Goal: Check status: Check status

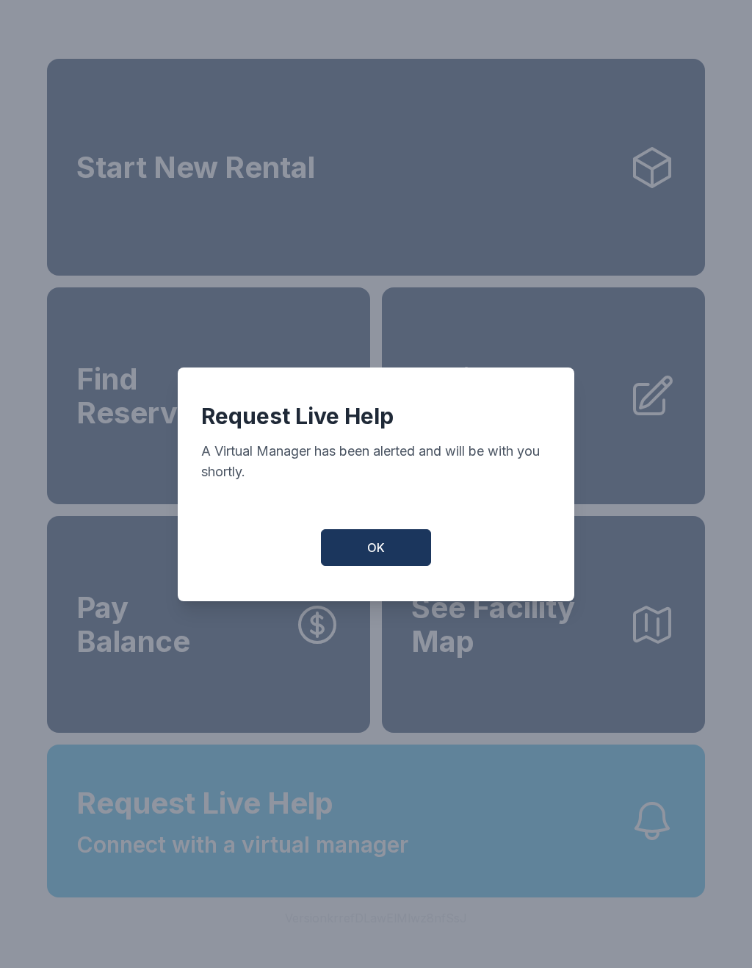
click at [384, 556] on span "OK" at bounding box center [376, 548] width 18 height 18
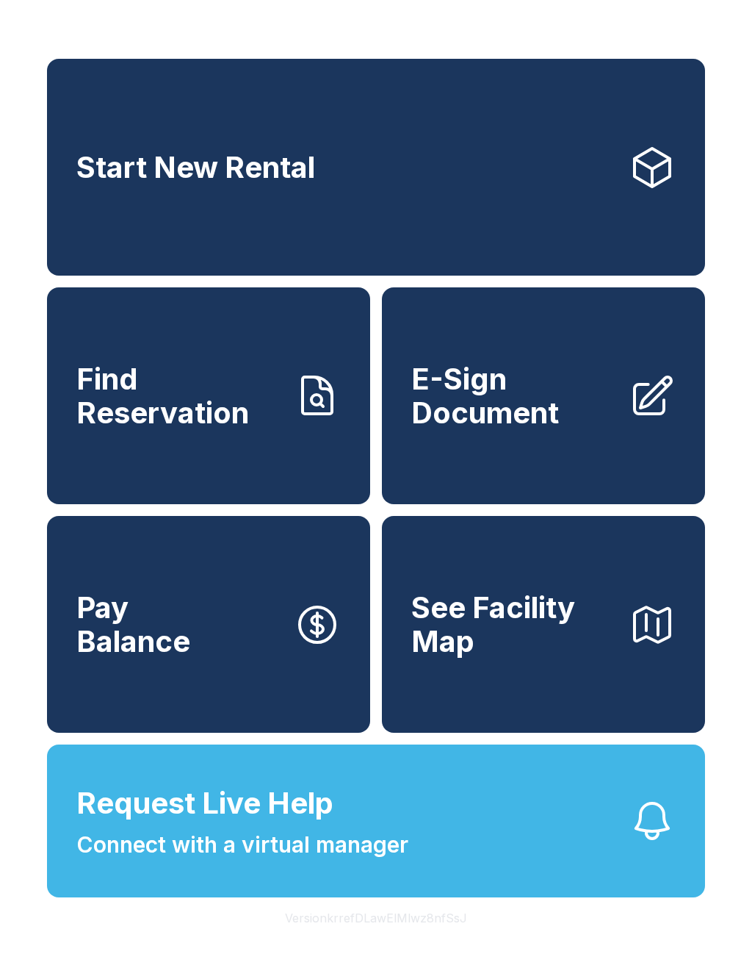
click at [190, 861] on span "Connect with a virtual manager" at bounding box center [242, 844] width 332 height 33
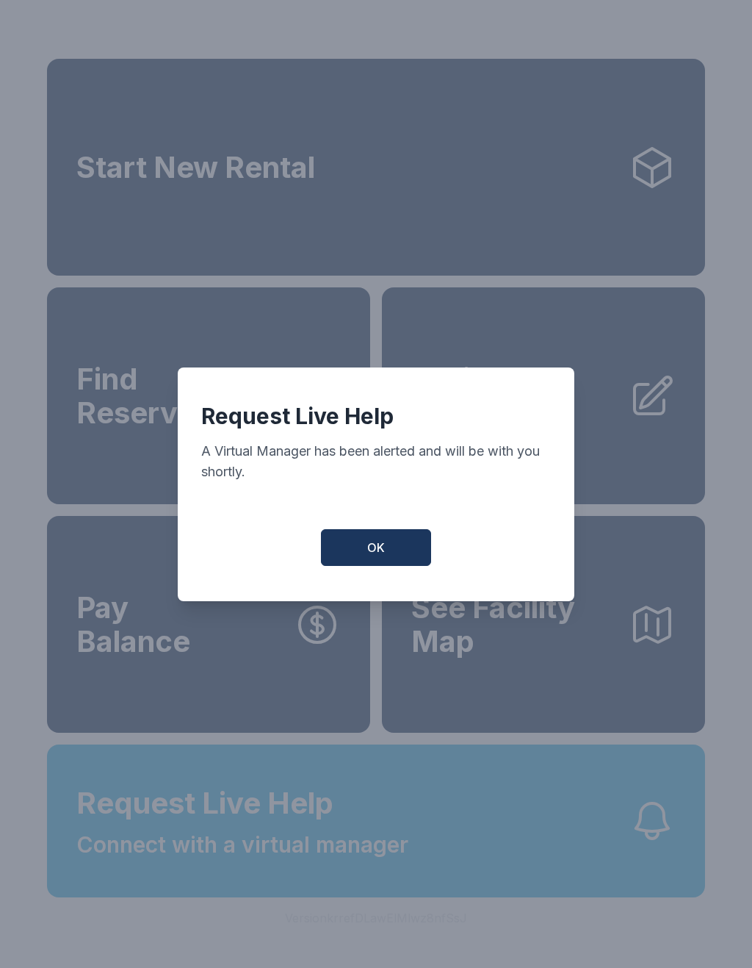
click at [384, 556] on span "OK" at bounding box center [376, 548] width 18 height 18
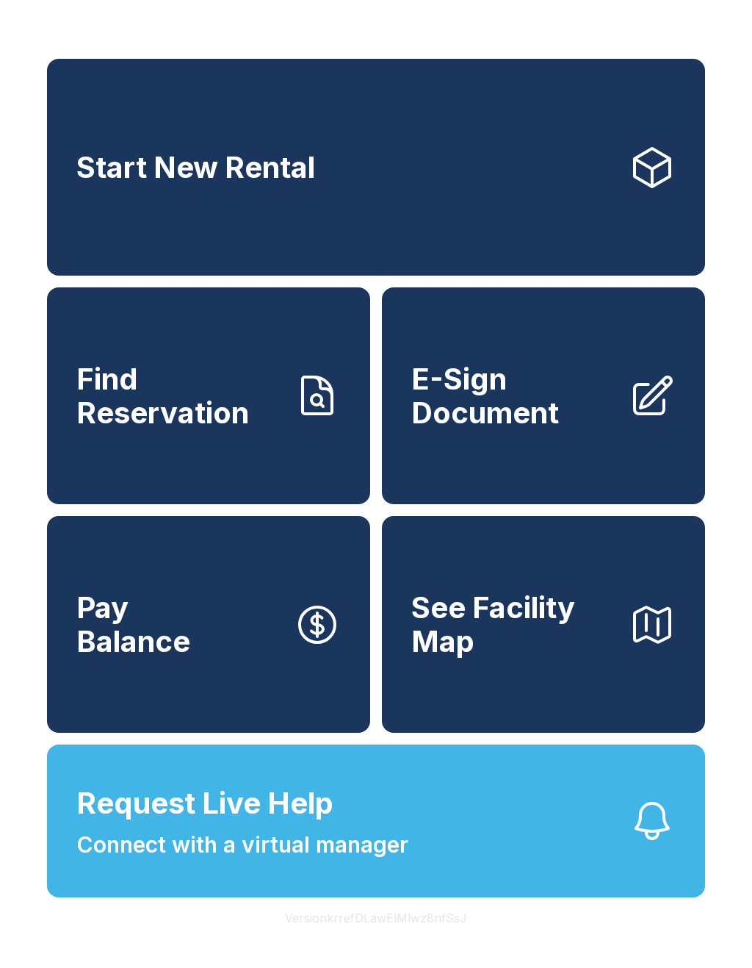
click at [115, 423] on span "Find Reservation" at bounding box center [179, 395] width 206 height 67
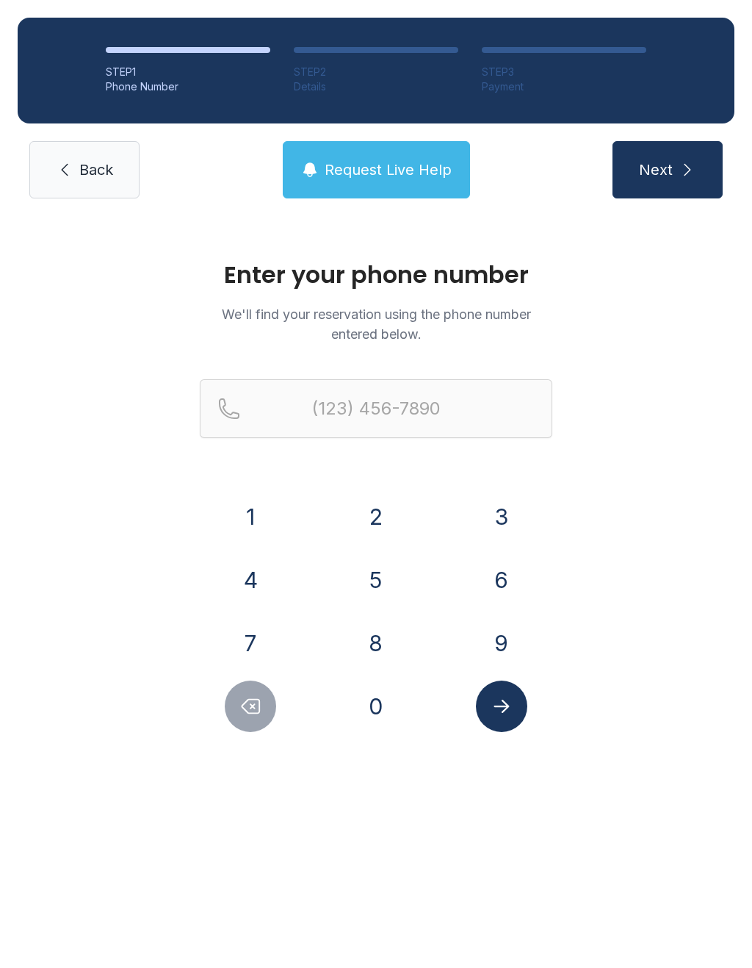
click at [248, 642] on button "7" at bounding box center [250, 642] width 51 height 51
click at [368, 698] on button "0" at bounding box center [376, 705] width 51 height 51
click at [377, 514] on button "2" at bounding box center [376, 516] width 51 height 51
click at [240, 574] on button "4" at bounding box center [250, 579] width 51 height 51
click at [502, 574] on button "6" at bounding box center [501, 579] width 51 height 51
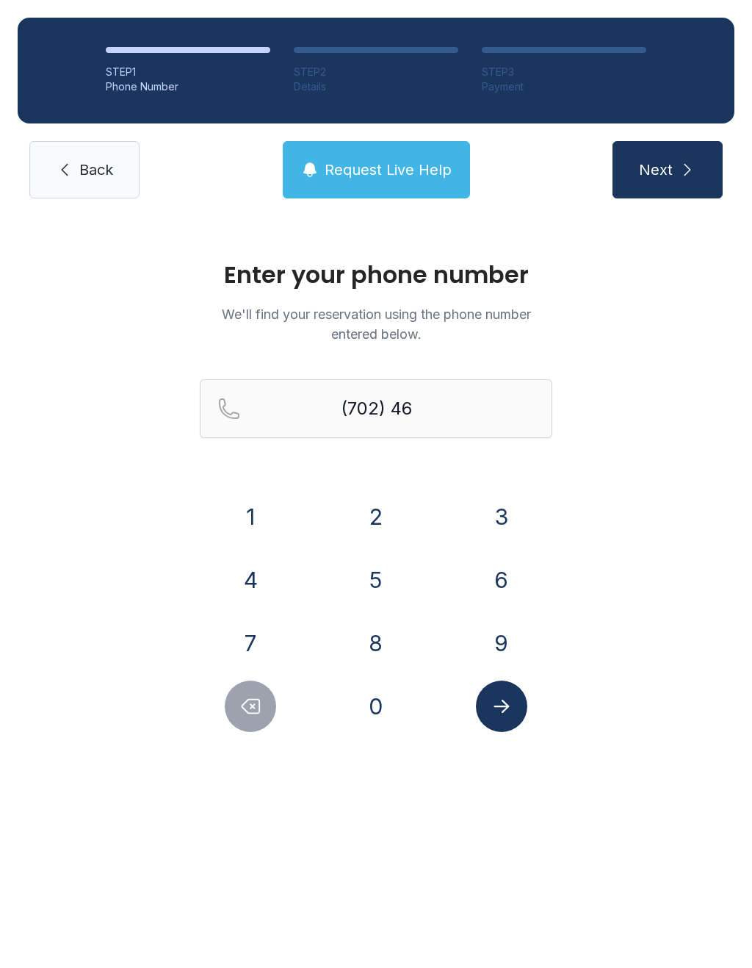
click at [511, 572] on button "6" at bounding box center [501, 579] width 51 height 51
click at [374, 703] on button "0" at bounding box center [376, 705] width 51 height 51
click at [376, 699] on button "0" at bounding box center [376, 705] width 51 height 51
click at [377, 638] on button "8" at bounding box center [376, 642] width 51 height 51
click at [251, 631] on button "7" at bounding box center [250, 642] width 51 height 51
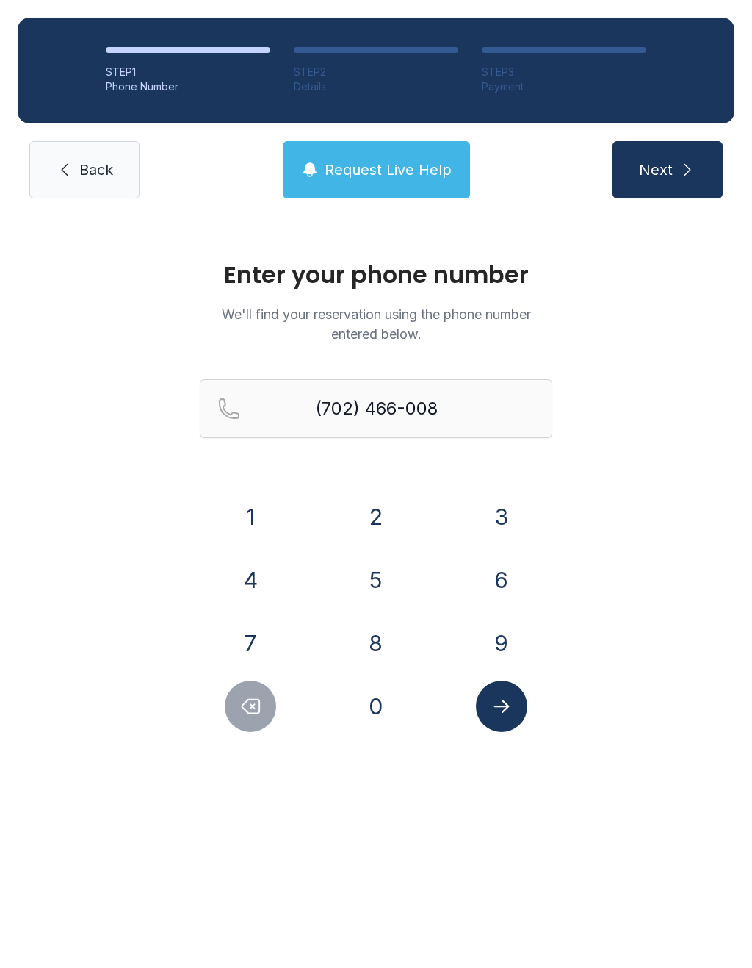
type input "[PHONE_NUMBER]"
click at [503, 716] on icon "Submit lookup form" at bounding box center [502, 706] width 22 height 22
